Goal: Task Accomplishment & Management: Complete application form

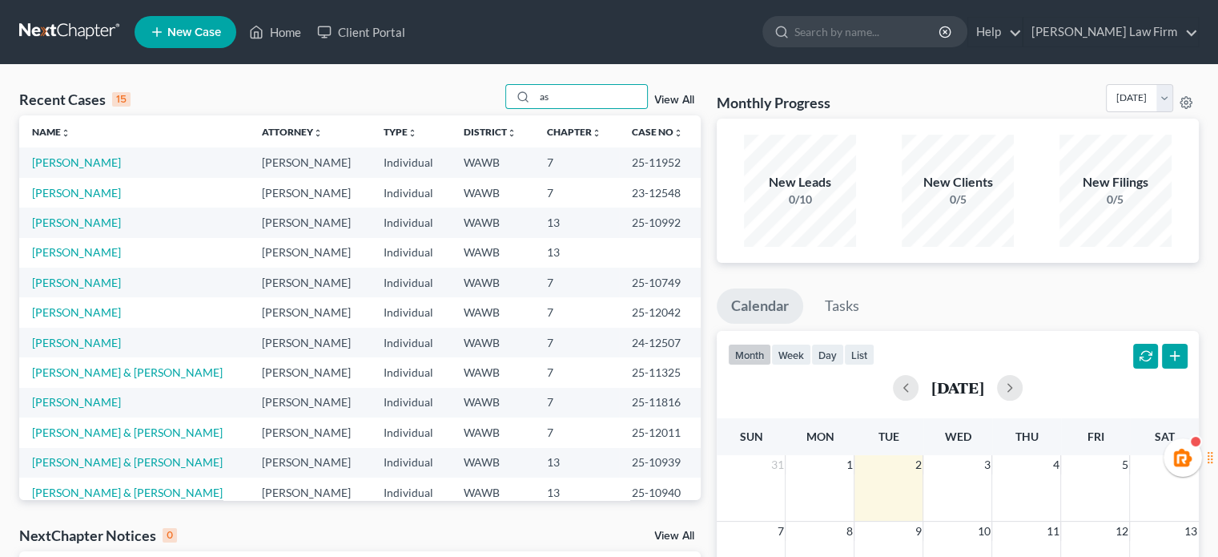
type input "a"
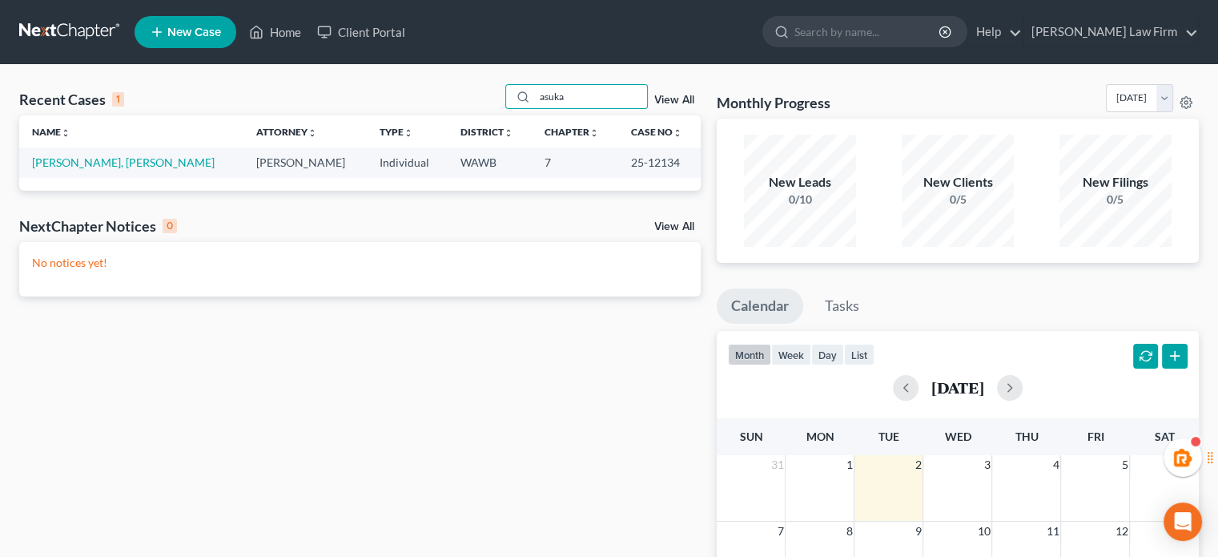
type input "asuka"
drag, startPoint x: 69, startPoint y: 144, endPoint x: 65, endPoint y: 159, distance: 15.7
click at [65, 159] on link "[PERSON_NAME], [PERSON_NAME]" at bounding box center [123, 162] width 183 height 14
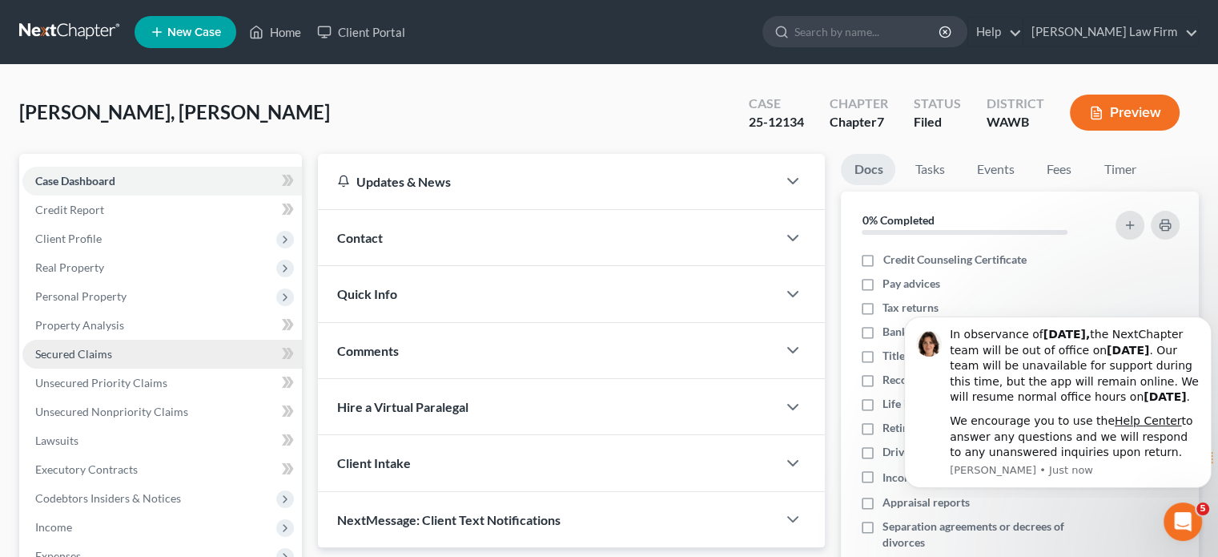
click at [80, 358] on span "Secured Claims" at bounding box center [73, 354] width 77 height 14
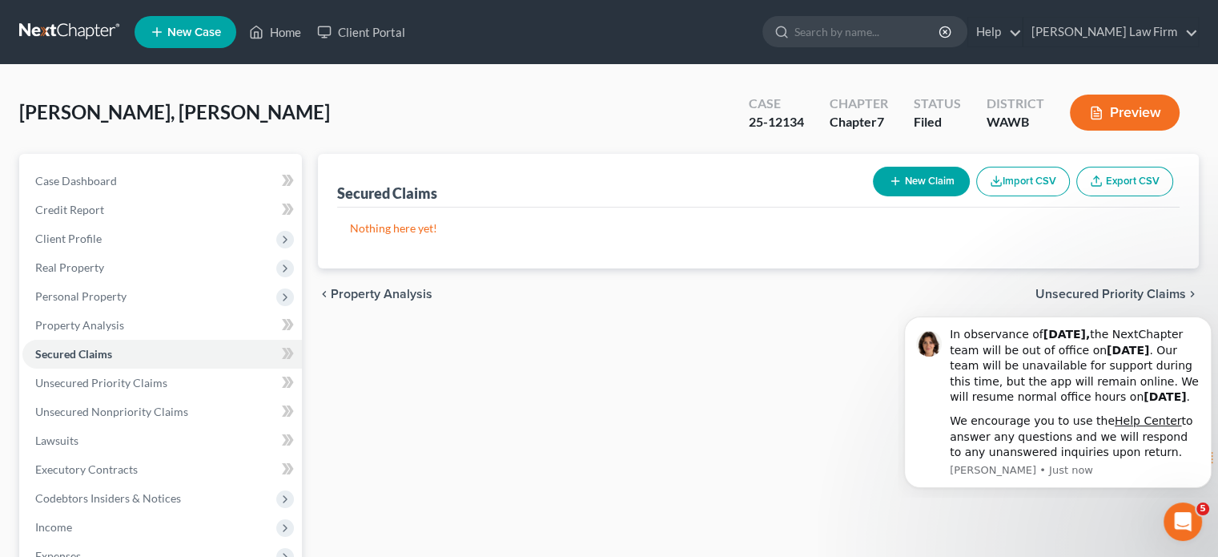
click at [75, 34] on link at bounding box center [70, 32] width 103 height 29
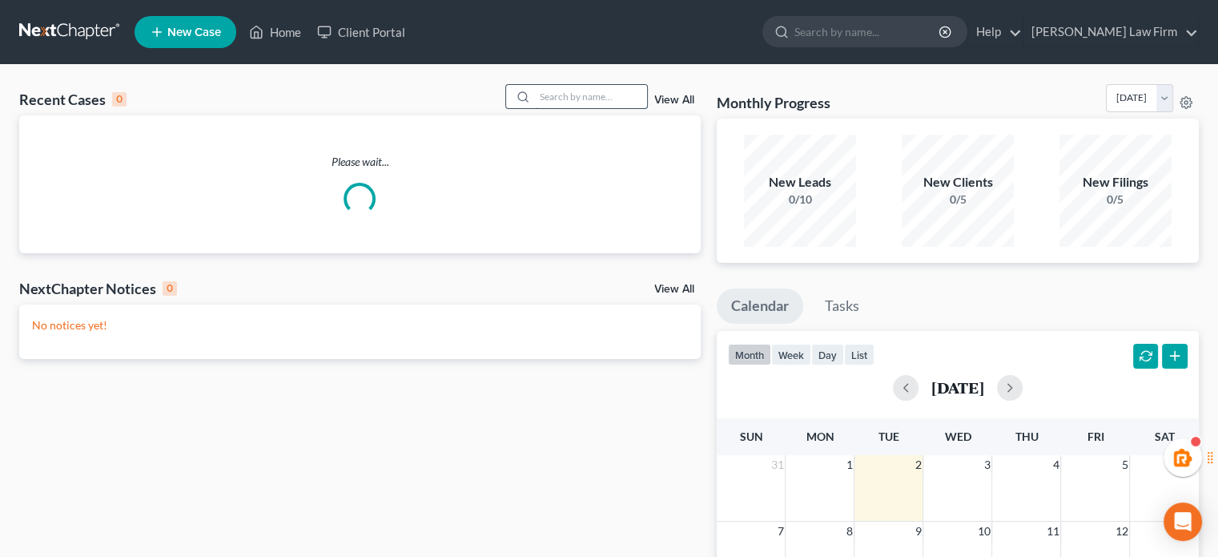
click at [558, 106] on input "search" at bounding box center [591, 96] width 112 height 23
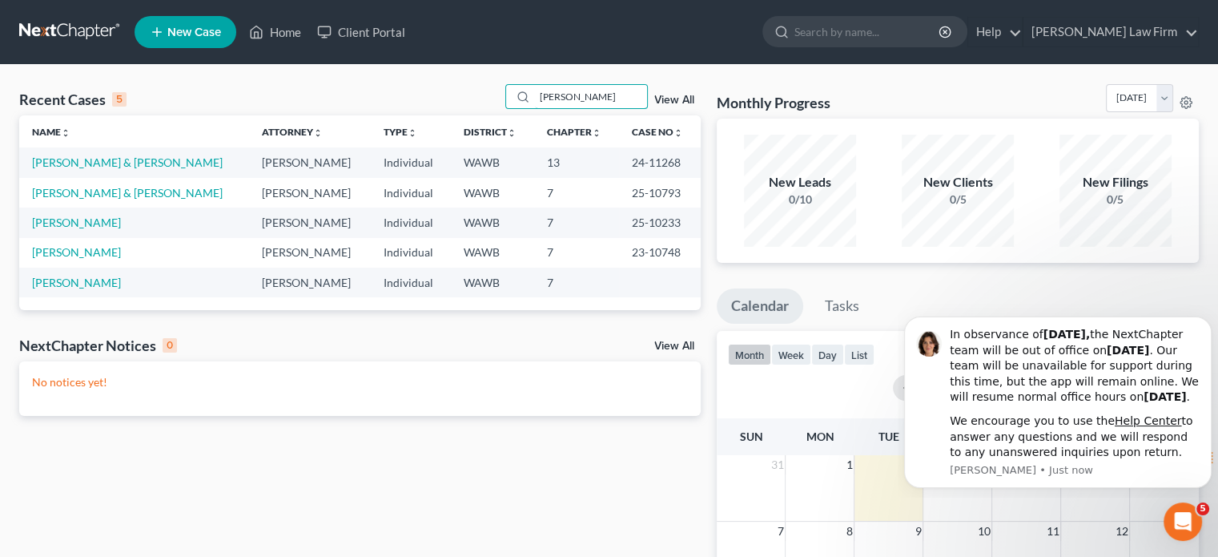
drag, startPoint x: 586, startPoint y: 99, endPoint x: 429, endPoint y: 109, distance: 157.4
click at [429, 109] on div "Recent Cases 5 emily View All" at bounding box center [360, 99] width 682 height 31
type input "adkins"
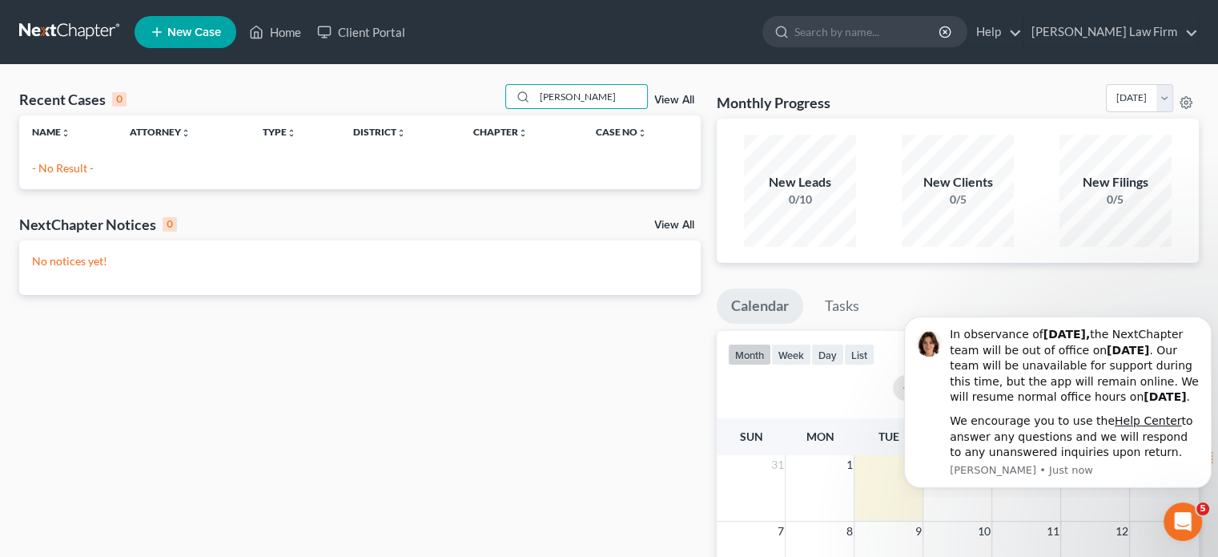
click at [42, 18] on link at bounding box center [70, 32] width 103 height 29
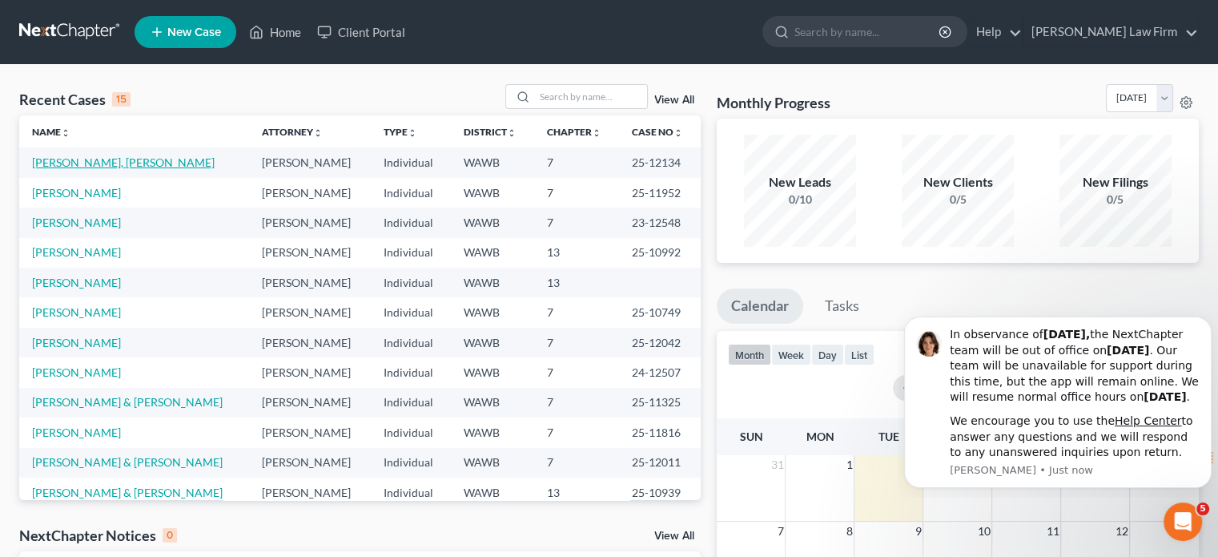
click at [72, 156] on link "[PERSON_NAME], [PERSON_NAME]" at bounding box center [123, 162] width 183 height 14
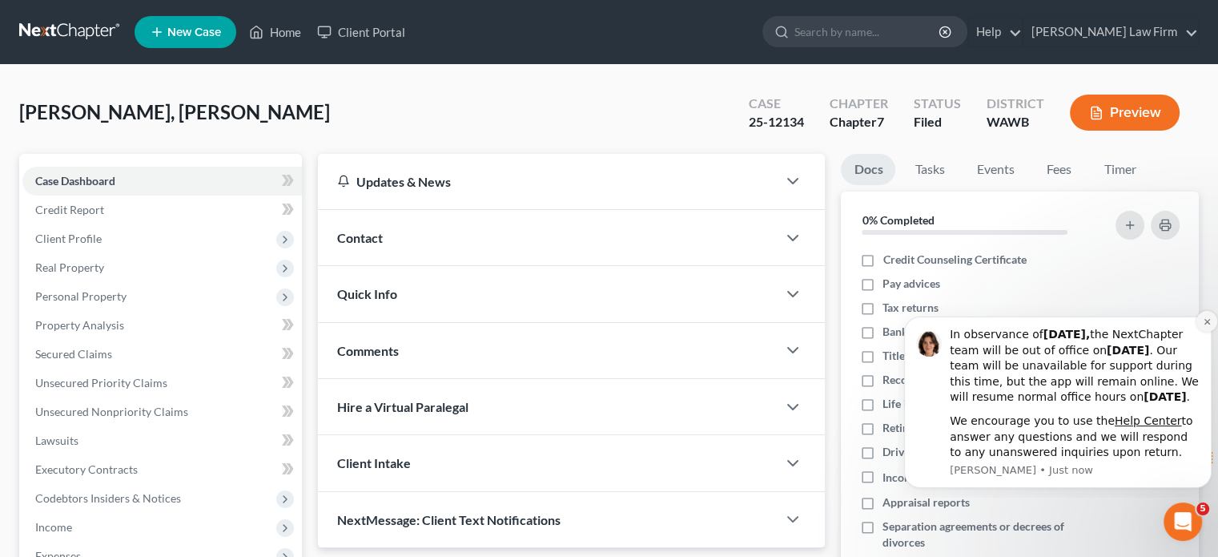
click at [1209, 318] on icon "Dismiss notification" at bounding box center [1207, 321] width 6 height 6
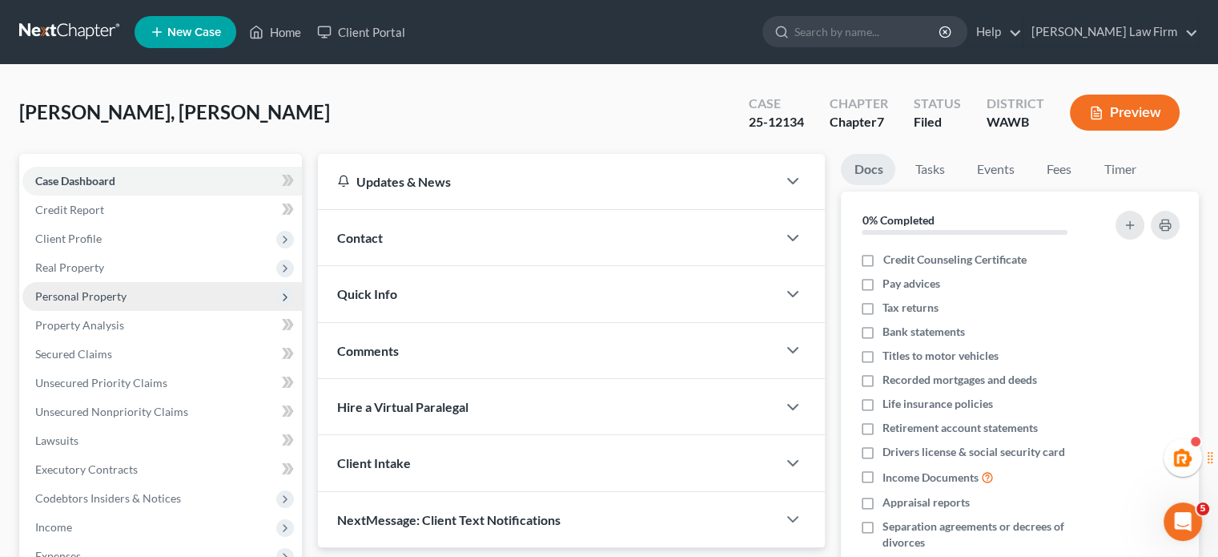
click at [87, 293] on span "Personal Property" at bounding box center [80, 296] width 91 height 14
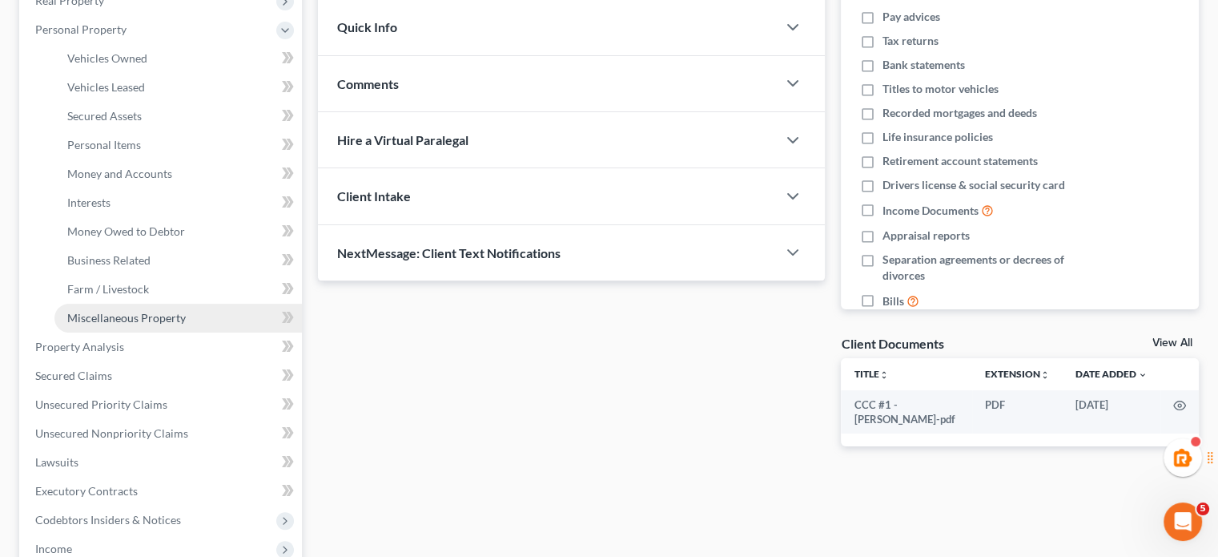
click at [85, 304] on link "Miscellaneous Property" at bounding box center [178, 318] width 248 height 29
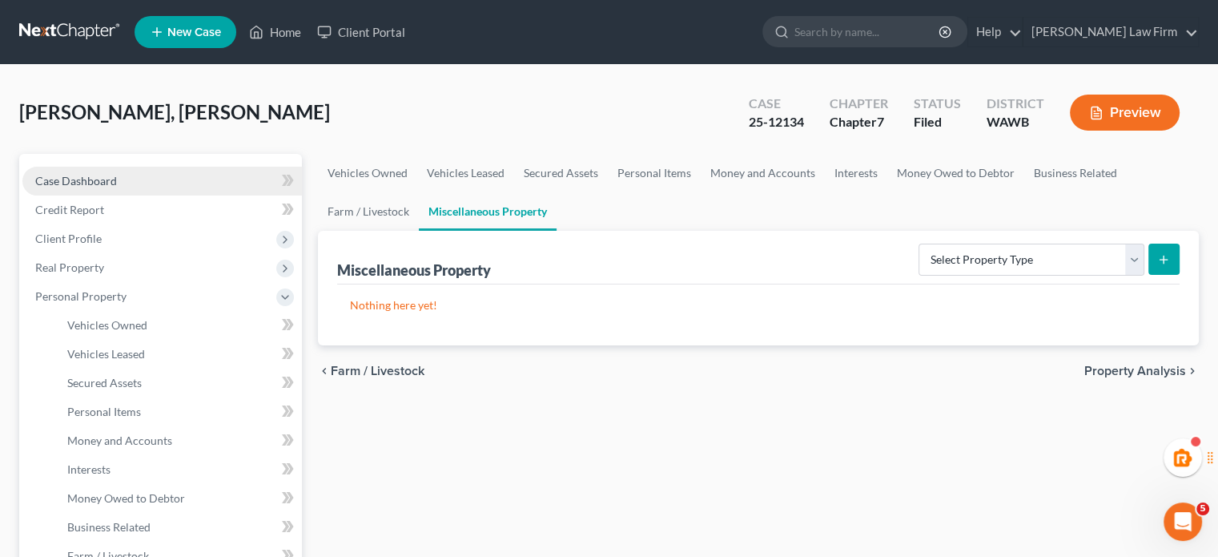
click at [185, 169] on link "Case Dashboard" at bounding box center [162, 181] width 280 height 29
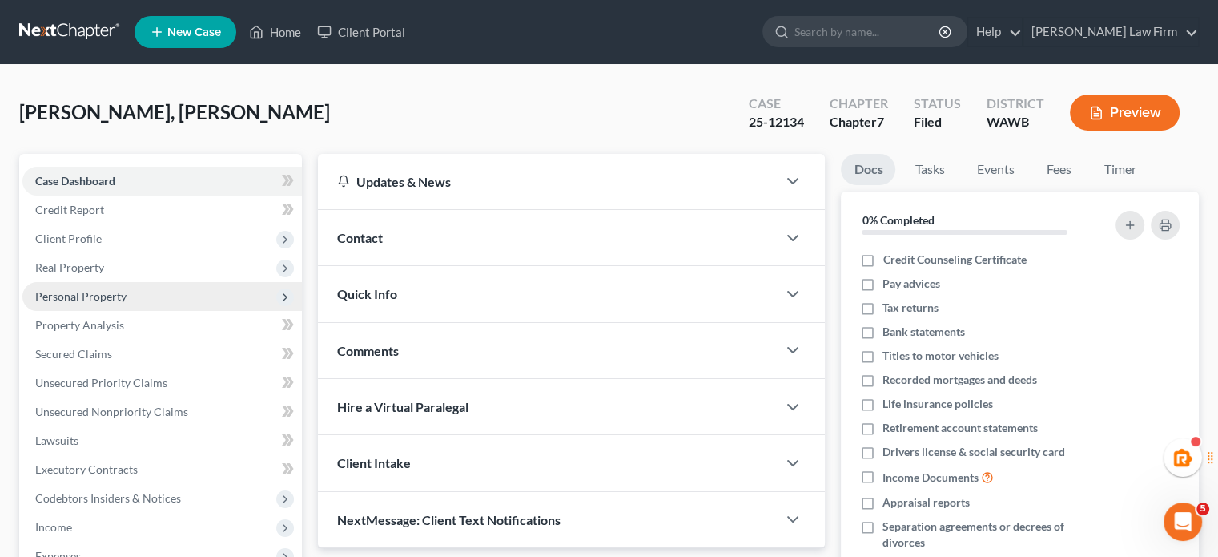
click at [111, 293] on span "Personal Property" at bounding box center [80, 296] width 91 height 14
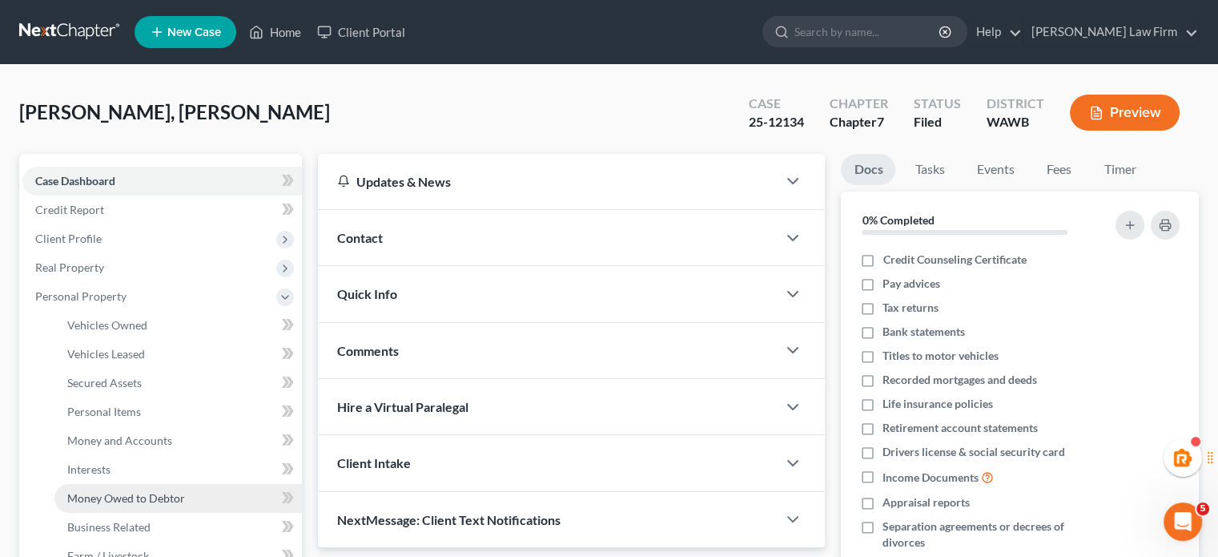
click at [147, 493] on span "Money Owed to Debtor" at bounding box center [126, 498] width 118 height 14
